Goal: Transaction & Acquisition: Purchase product/service

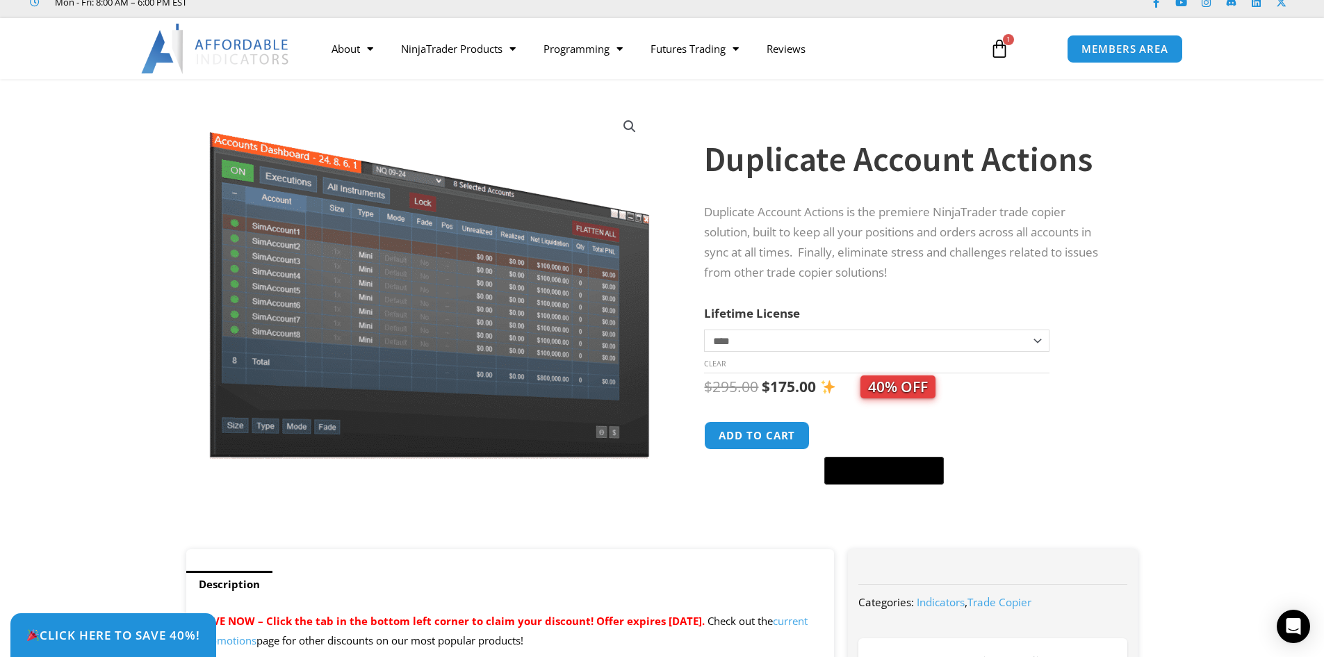
scroll to position [70, 0]
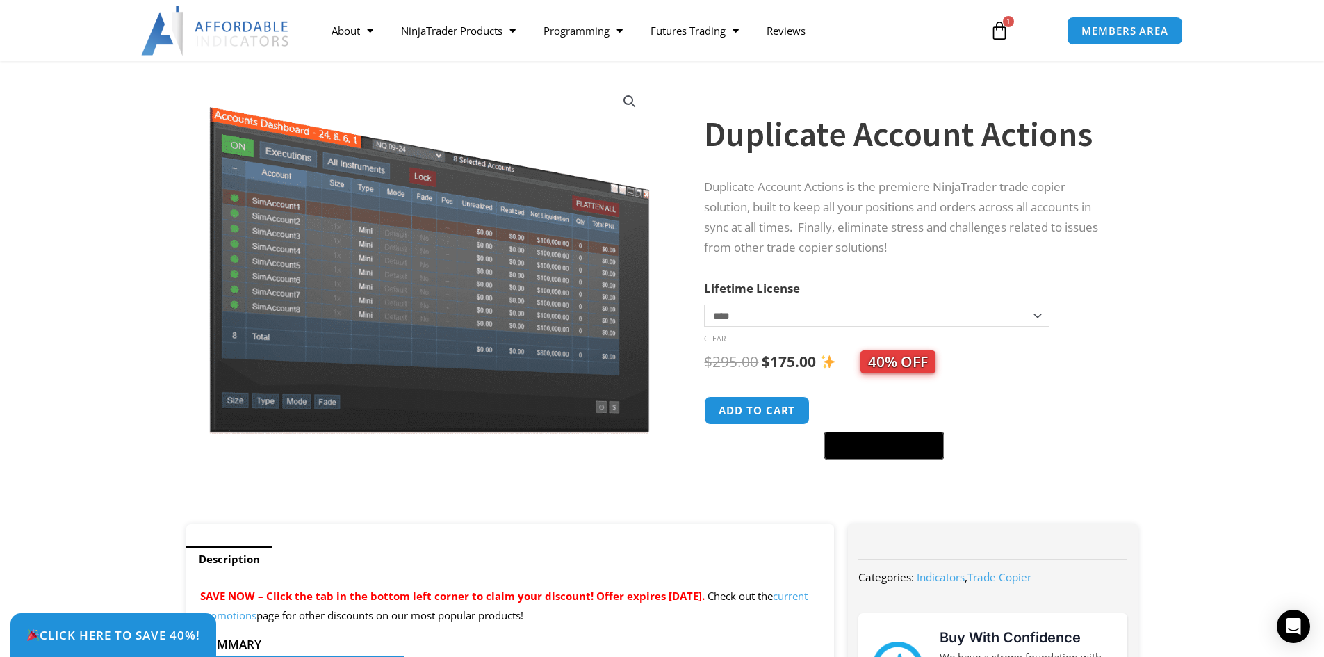
click at [1005, 17] on span "1" at bounding box center [1008, 21] width 11 height 11
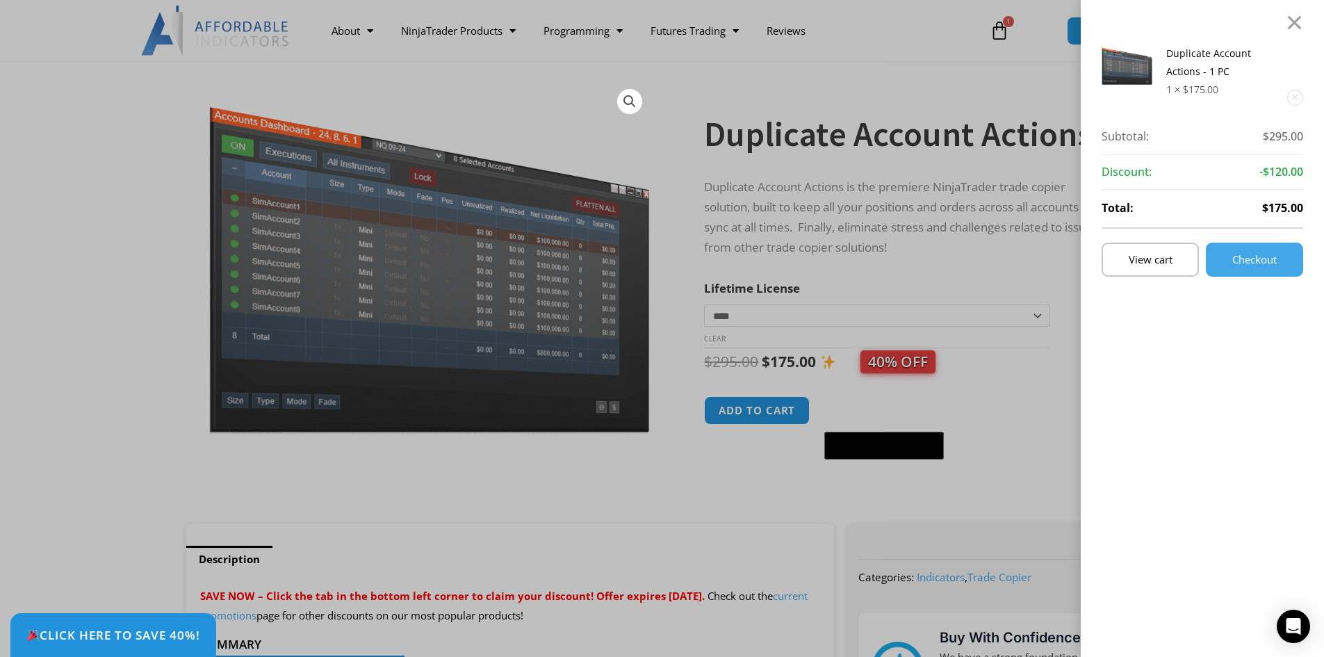
click at [1002, 33] on div "Duplicate Account Actions - 1 PC 1 × $ 175.00 Subtotal: $ 295.00 Subtotal: $295…" at bounding box center [662, 328] width 1324 height 657
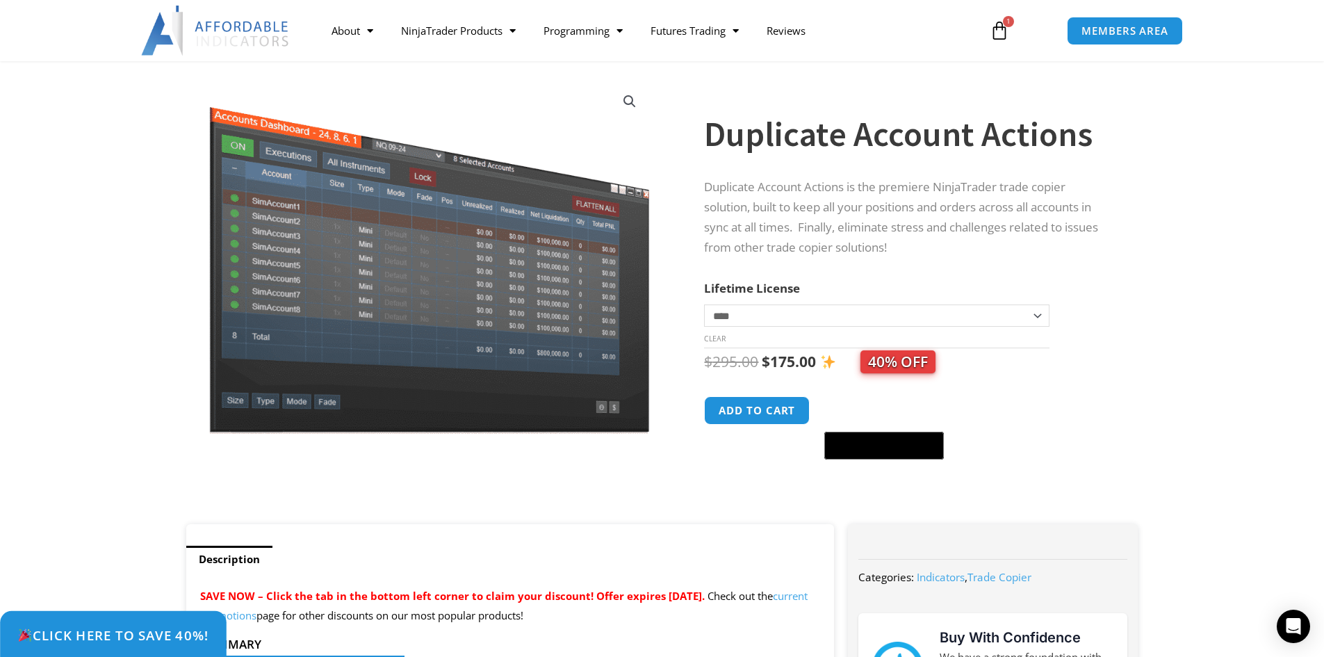
click at [183, 646] on link "Click Here to save 40%!" at bounding box center [113, 635] width 227 height 49
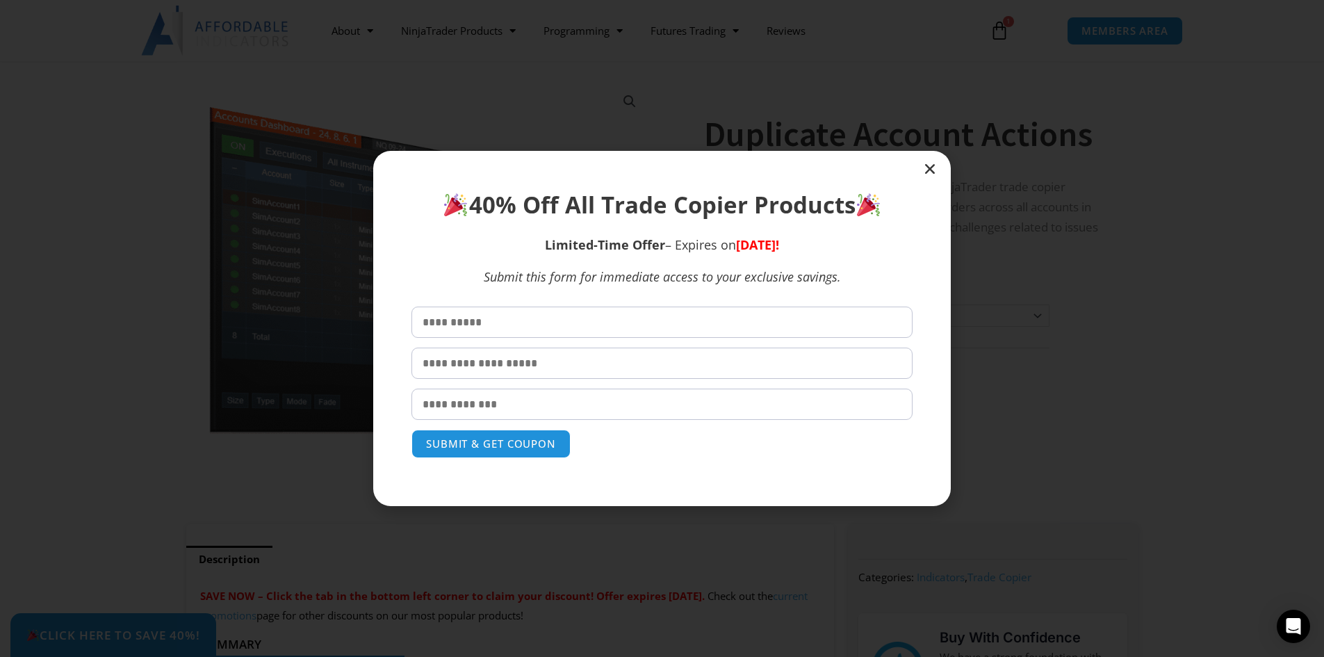
click at [927, 168] on icon "Close" at bounding box center [930, 169] width 14 height 14
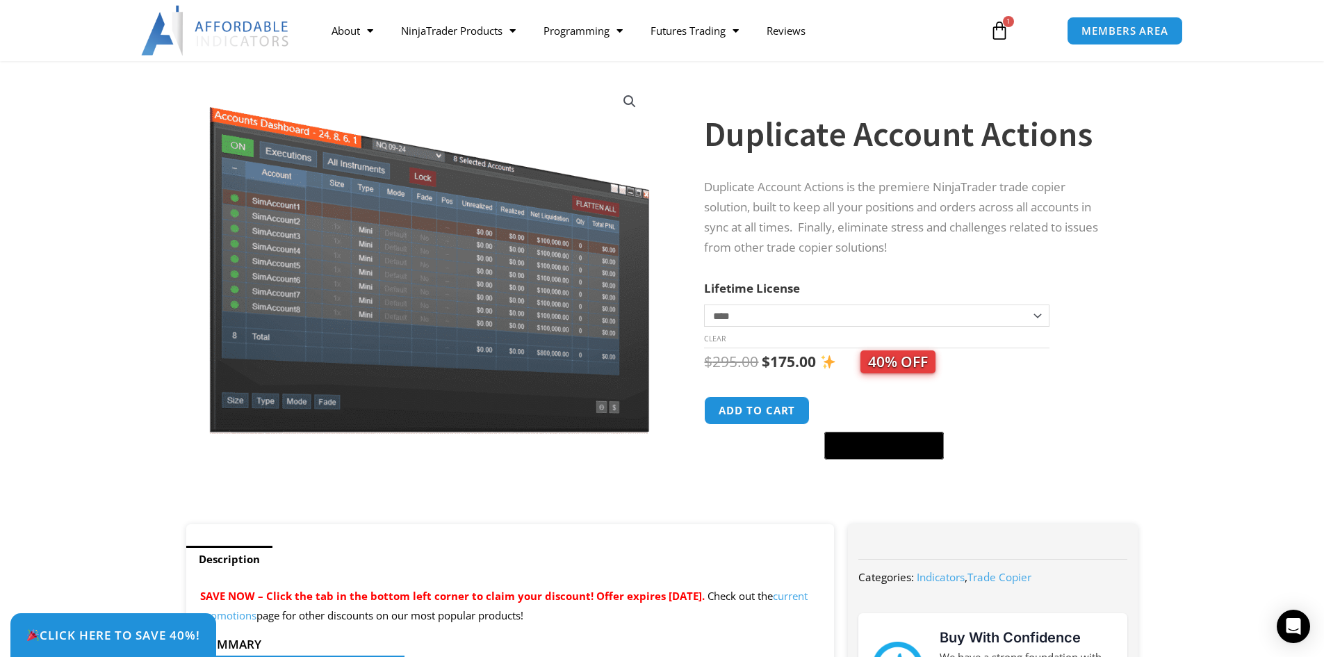
click at [1034, 317] on select "**********" at bounding box center [876, 315] width 345 height 22
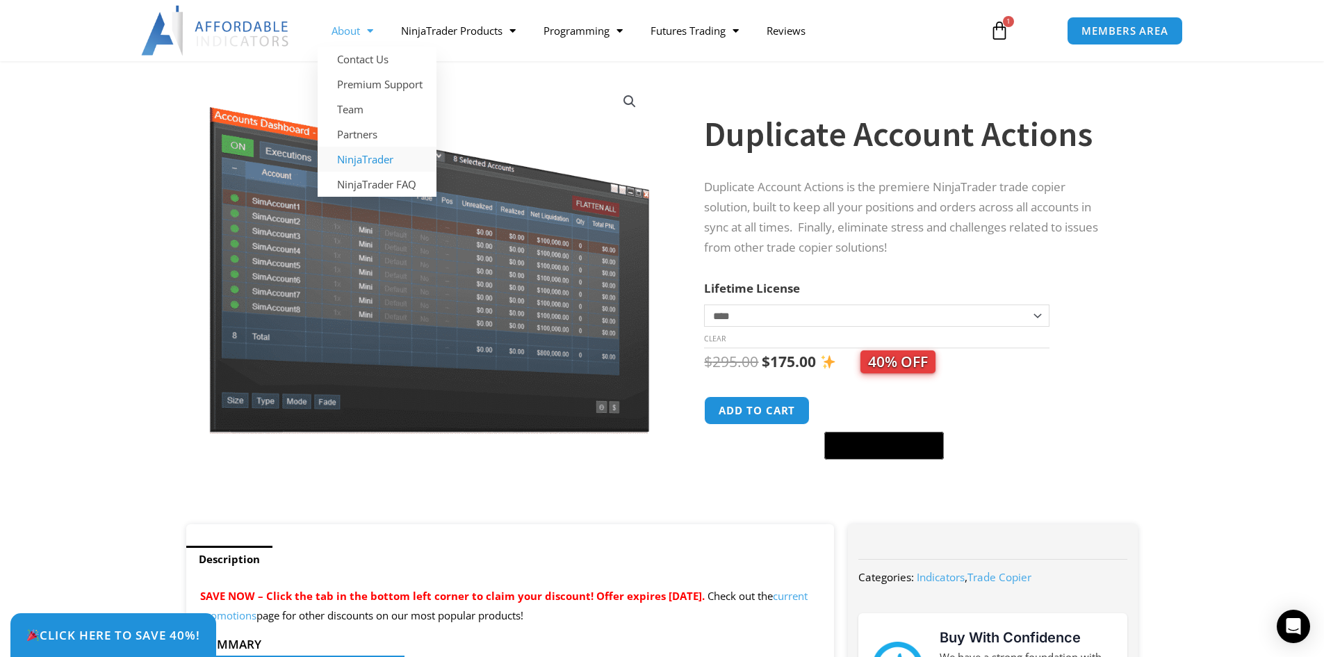
click at [364, 163] on link "NinjaTrader" at bounding box center [377, 159] width 119 height 25
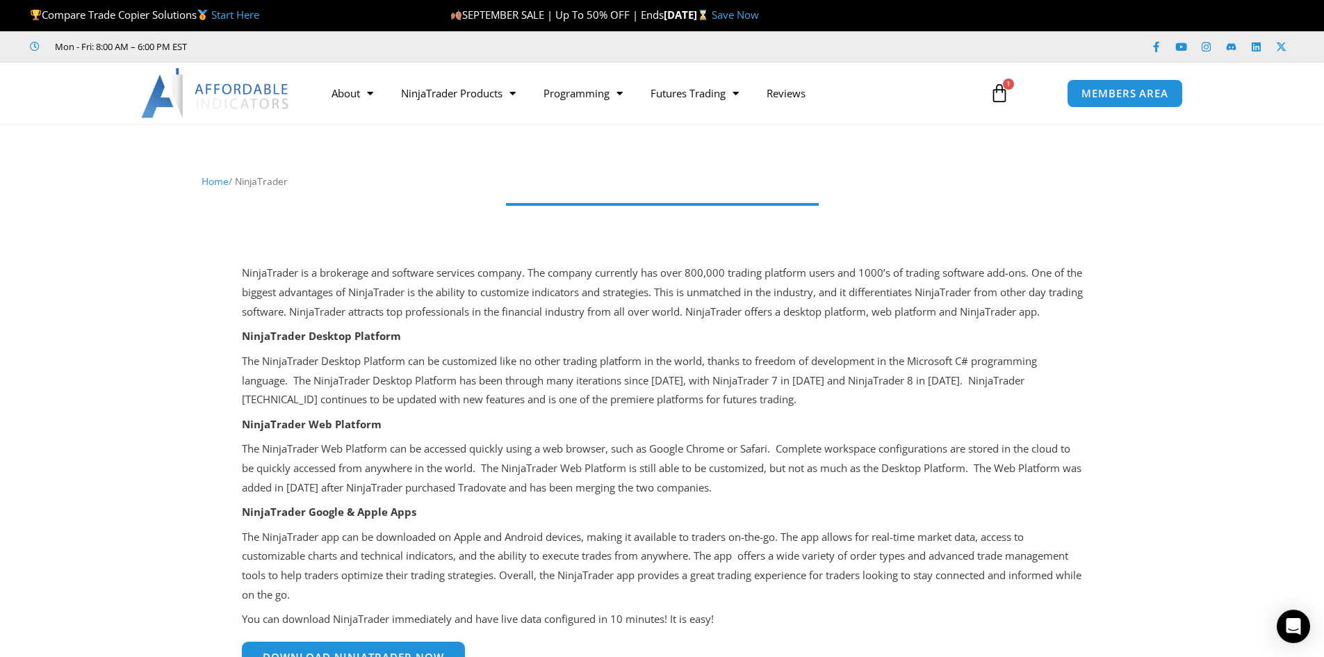
click at [1002, 95] on icon at bounding box center [999, 92] width 19 height 19
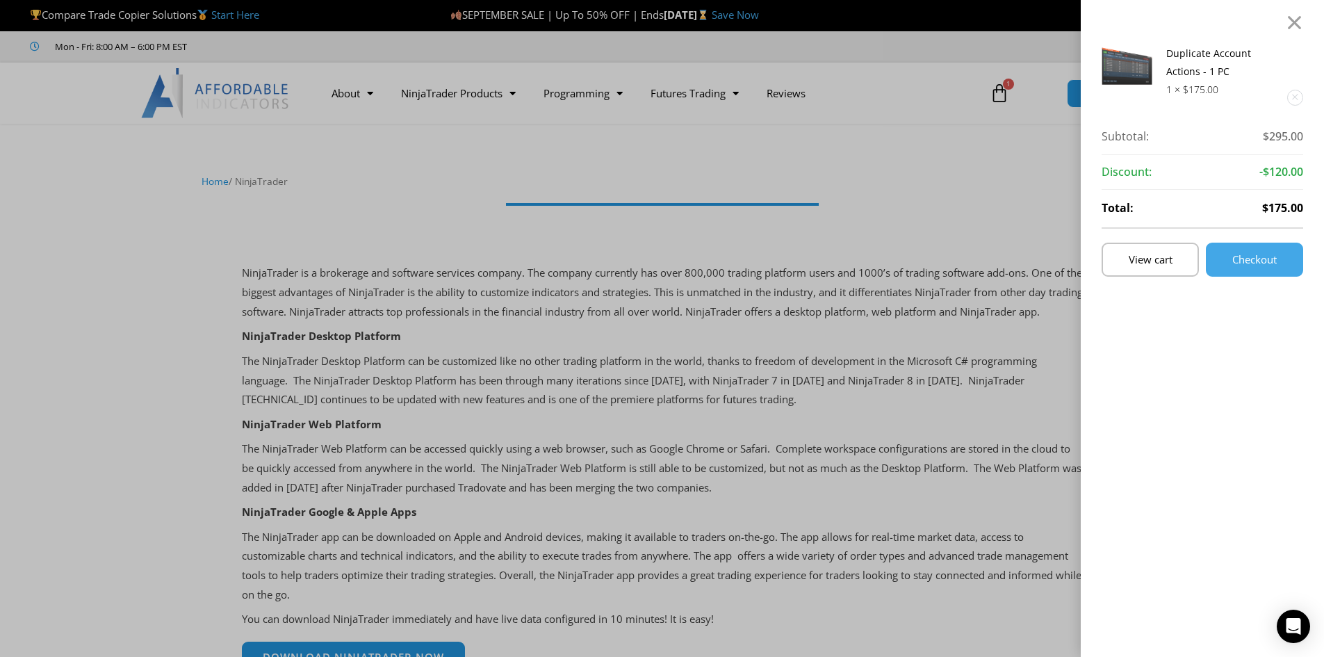
click at [1002, 95] on div "Duplicate Account Actions - 1 PC 1 × $ 175.00 Subtotal: $ 295.00 Subtotal: $295…" at bounding box center [662, 328] width 1324 height 657
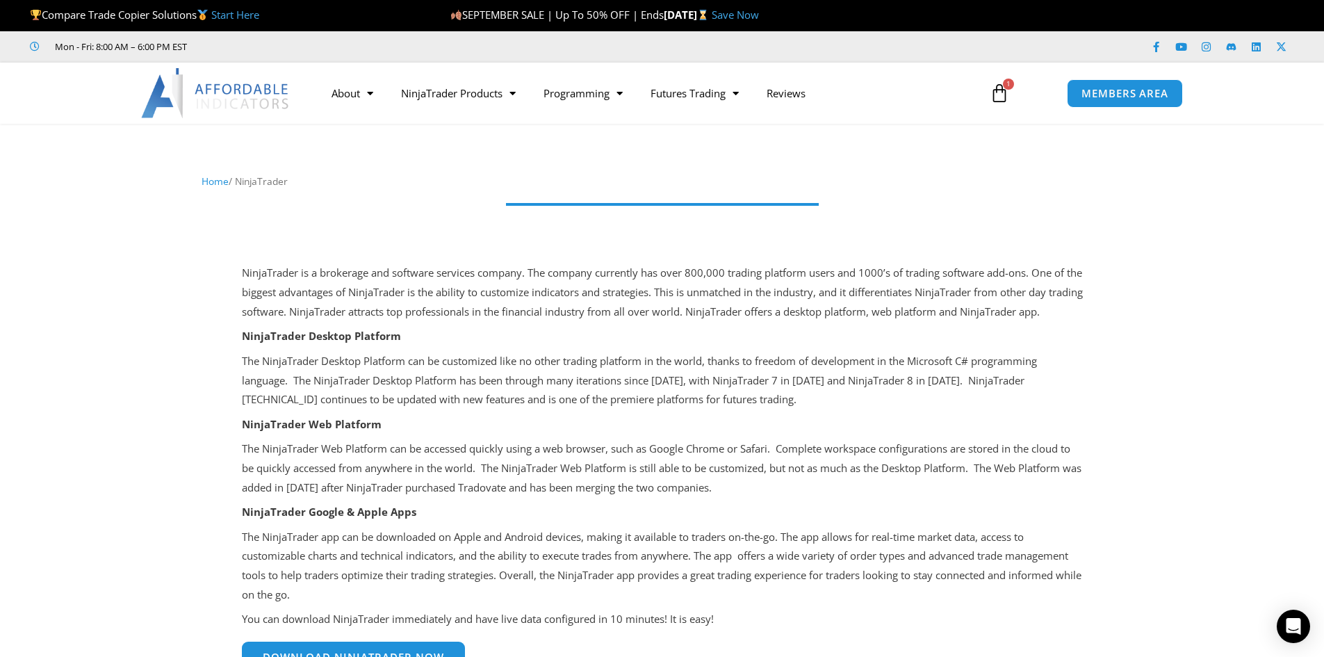
click at [759, 19] on link "Save Now" at bounding box center [735, 15] width 47 height 14
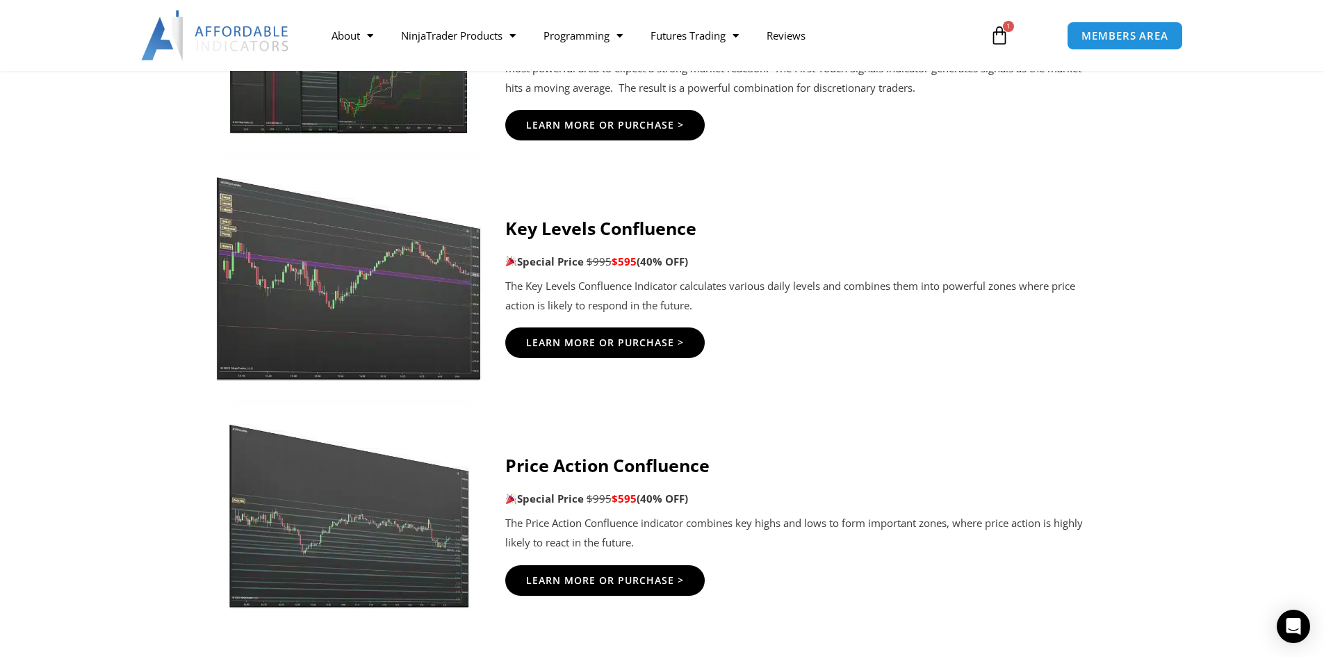
scroll to position [2225, 0]
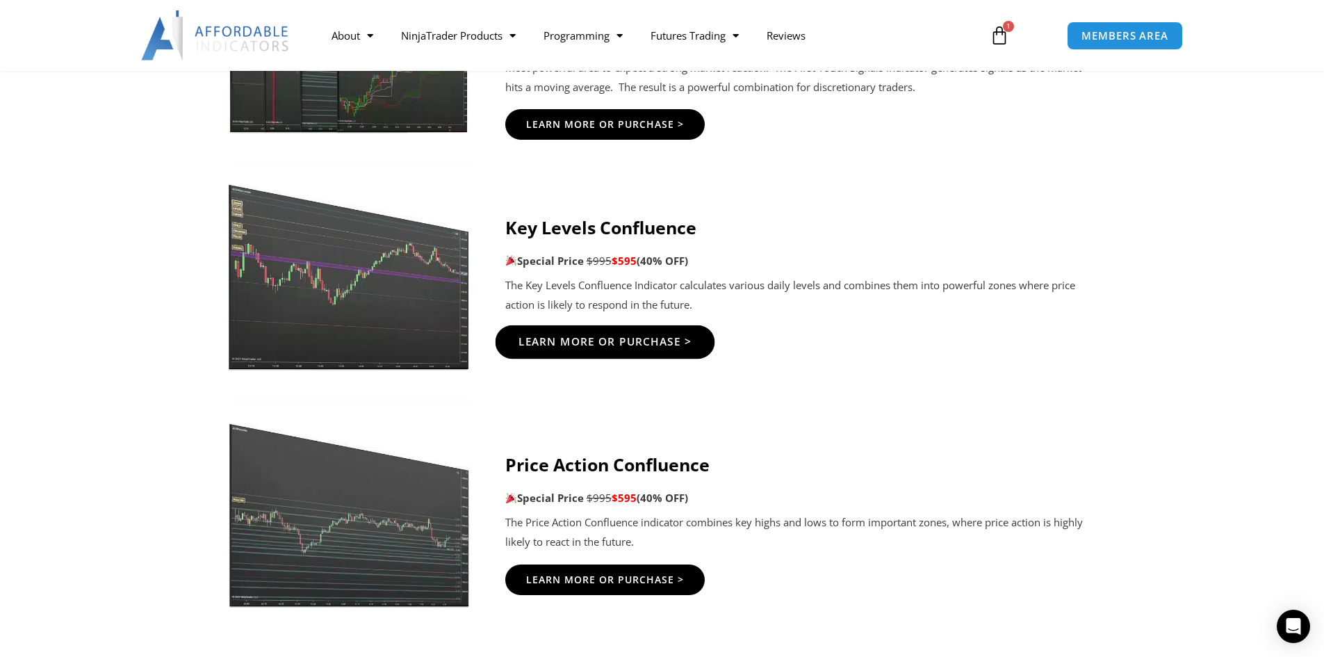
click at [584, 354] on link "Learn More Or Purchase >" at bounding box center [605, 341] width 220 height 33
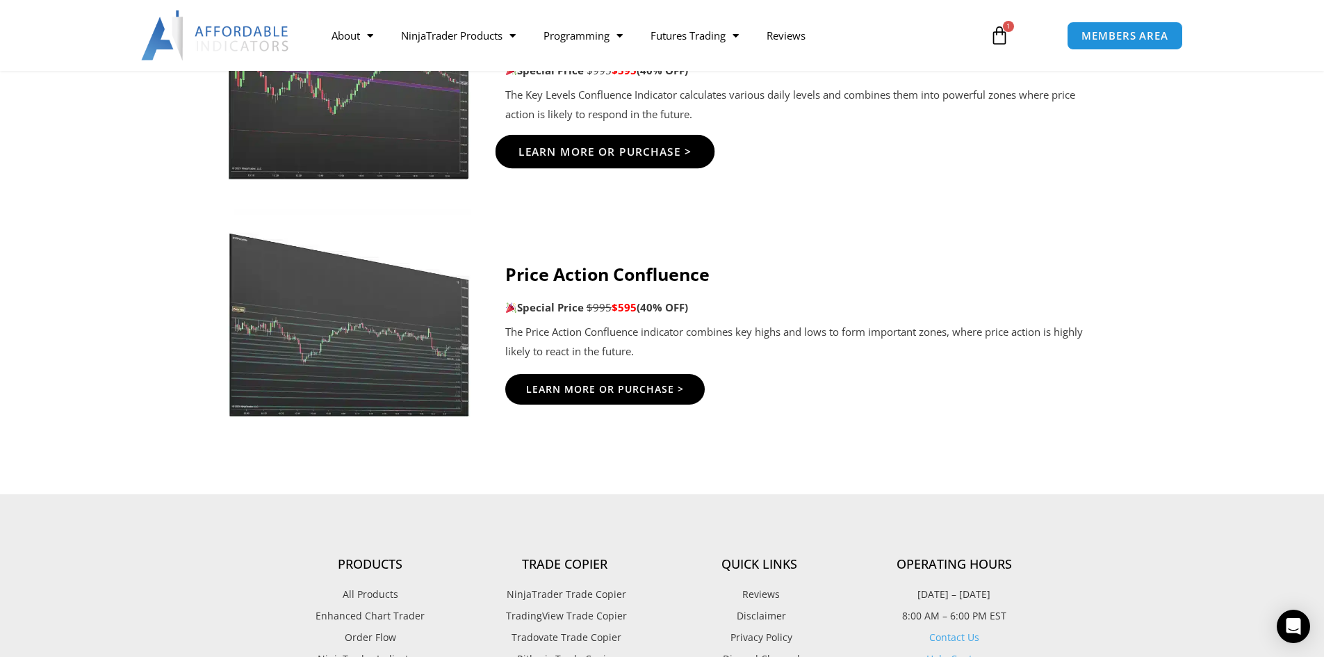
scroll to position [2433, 0]
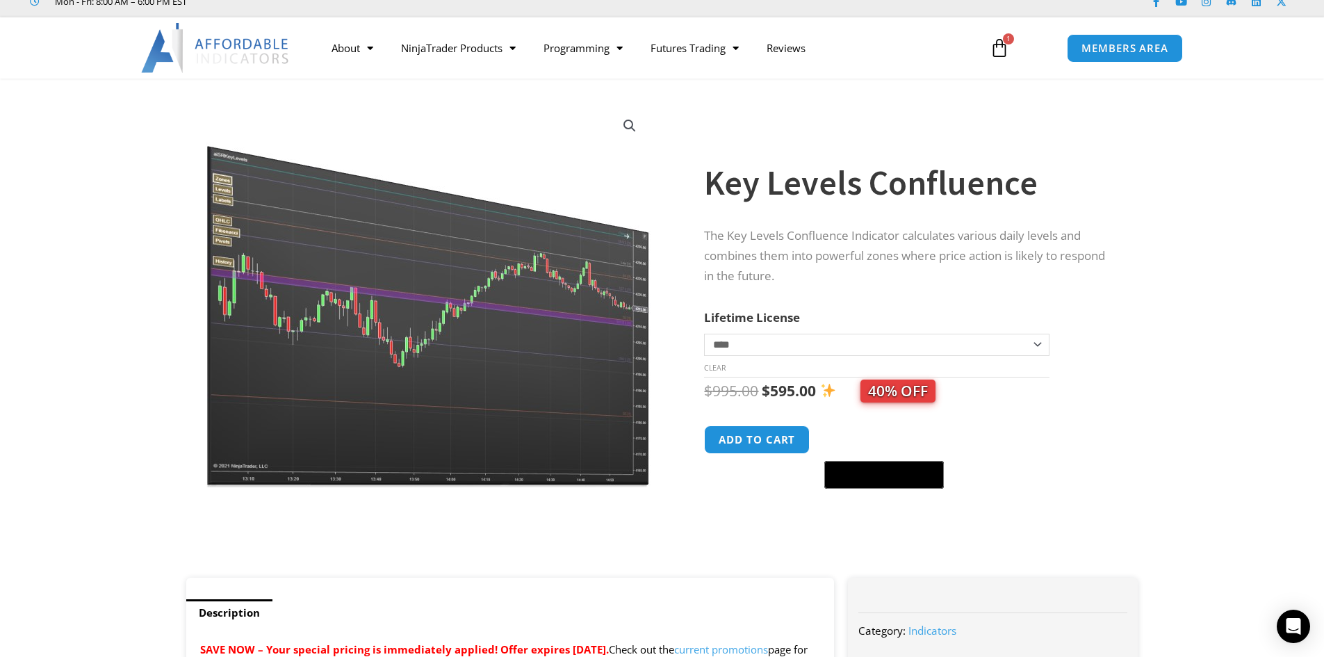
scroll to position [70, 0]
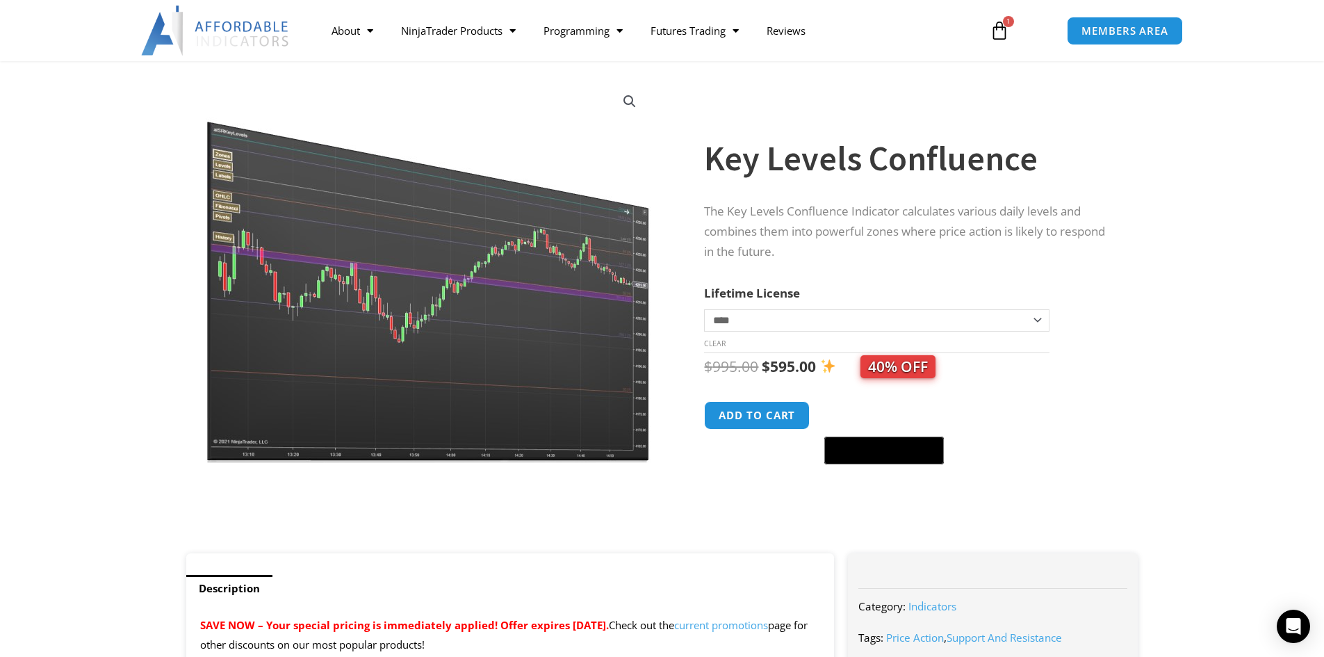
click at [482, 334] on img at bounding box center [429, 271] width 447 height 384
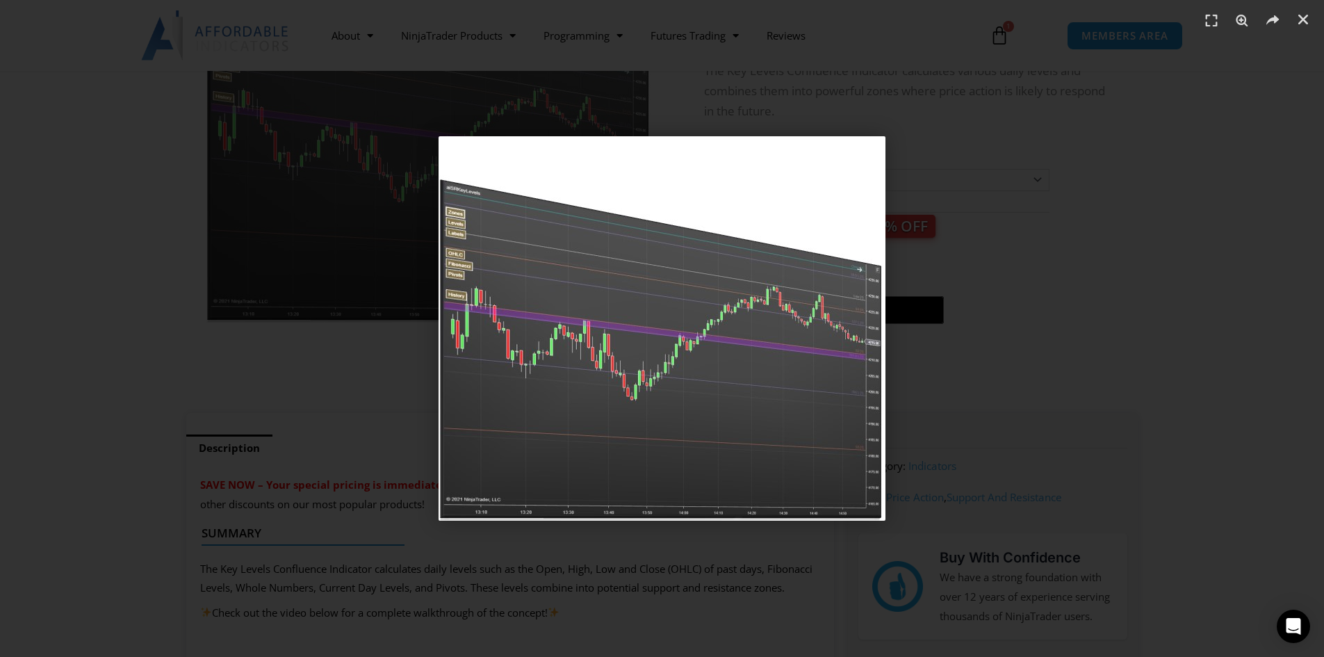
scroll to position [209, 0]
click at [877, 161] on img "1 / 1" at bounding box center [662, 328] width 447 height 384
click at [1041, 130] on div "1 / 1" at bounding box center [662, 329] width 1227 height 560
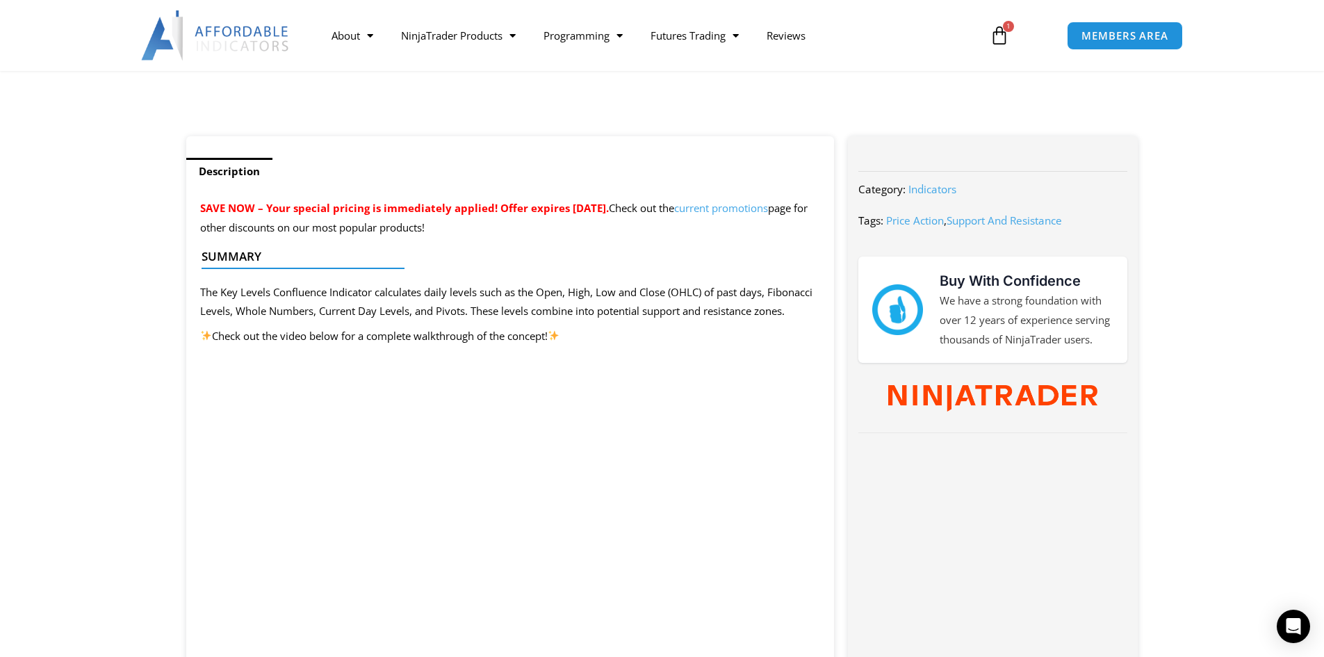
scroll to position [626, 0]
